Goal: Use online tool/utility: Utilize a website feature to perform a specific function

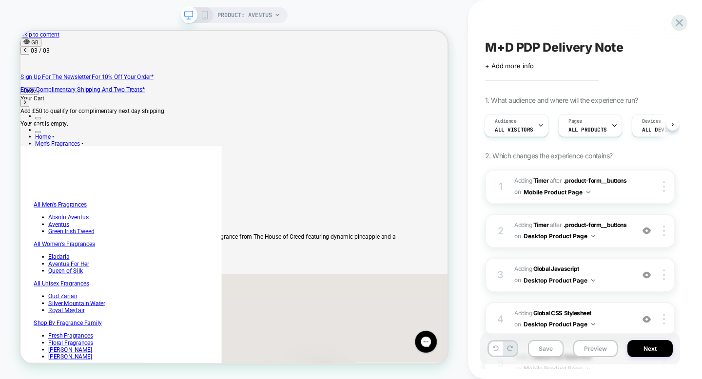
scroll to position [0, 345]
